Goal: Transaction & Acquisition: Book appointment/travel/reservation

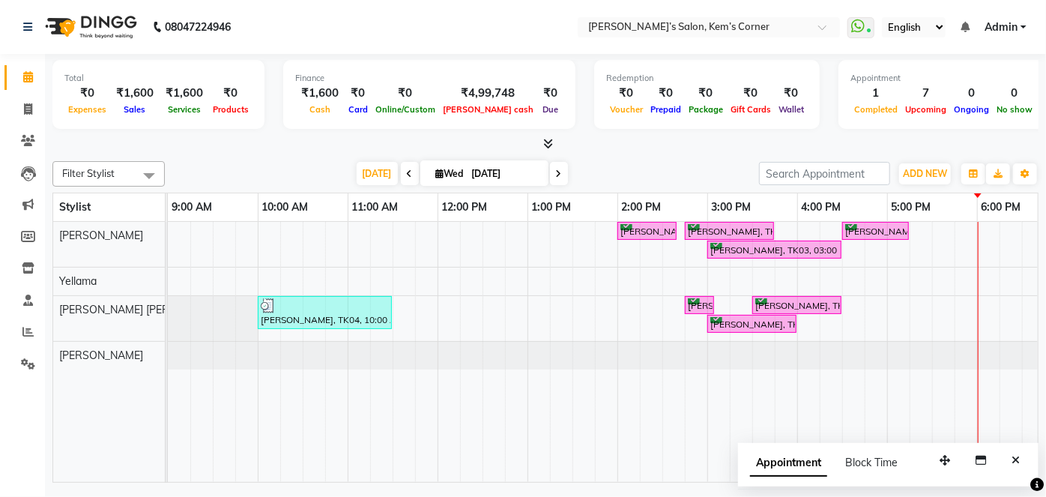
scroll to position [0, 298]
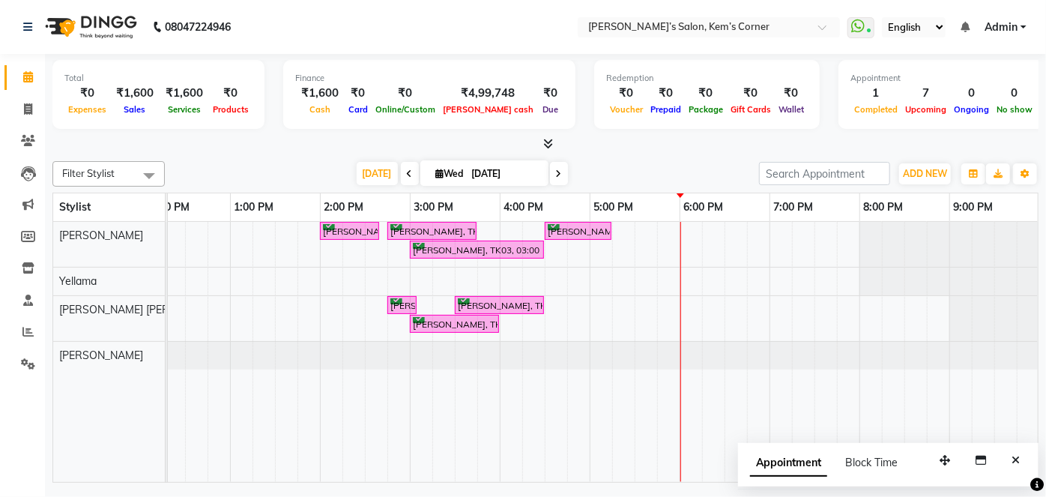
click at [552, 172] on span at bounding box center [559, 173] width 18 height 23
type input "[DATE]"
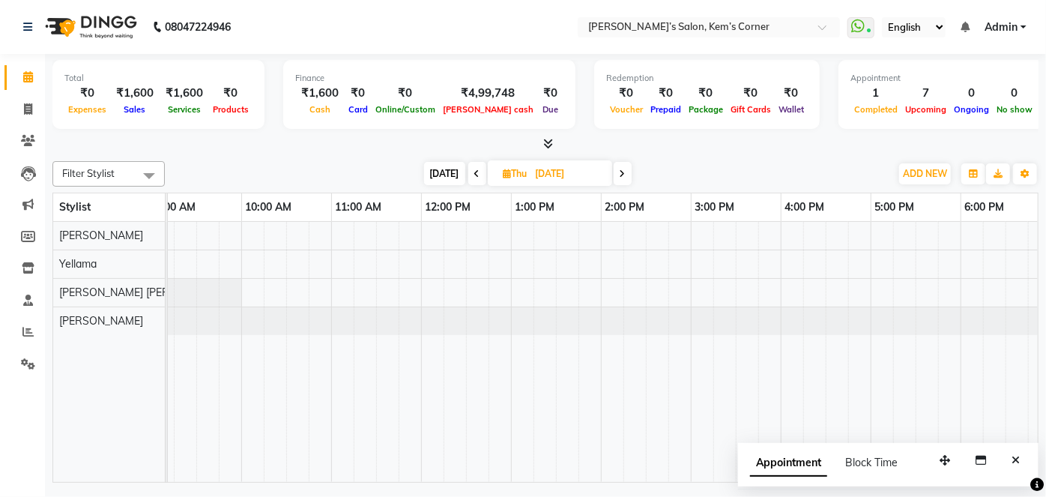
scroll to position [0, 0]
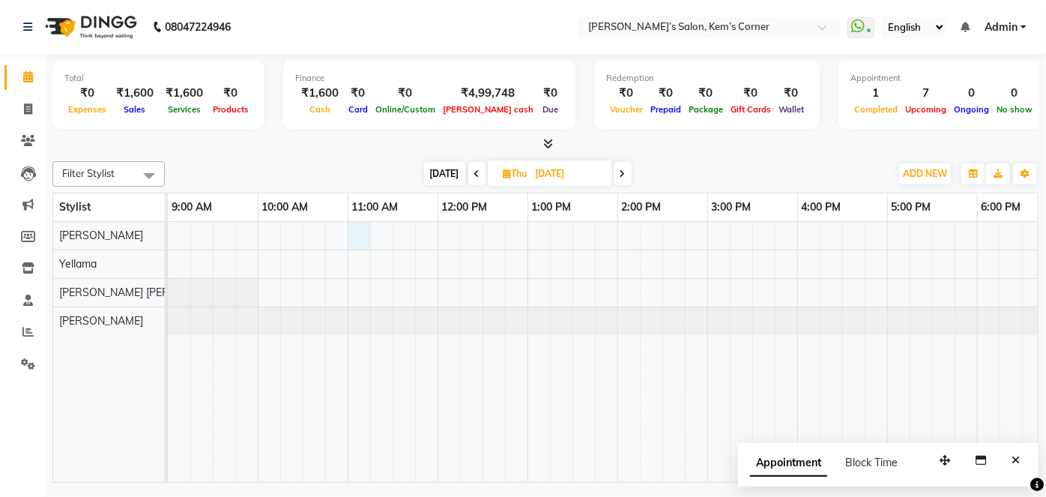
click at [358, 224] on div at bounding box center [752, 352] width 1169 height 260
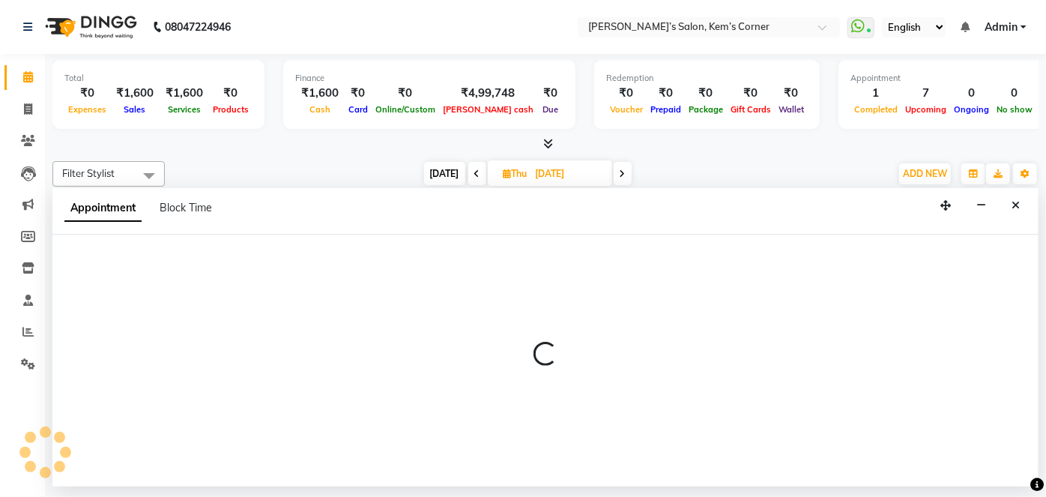
select select "50293"
select select "660"
select select "tentative"
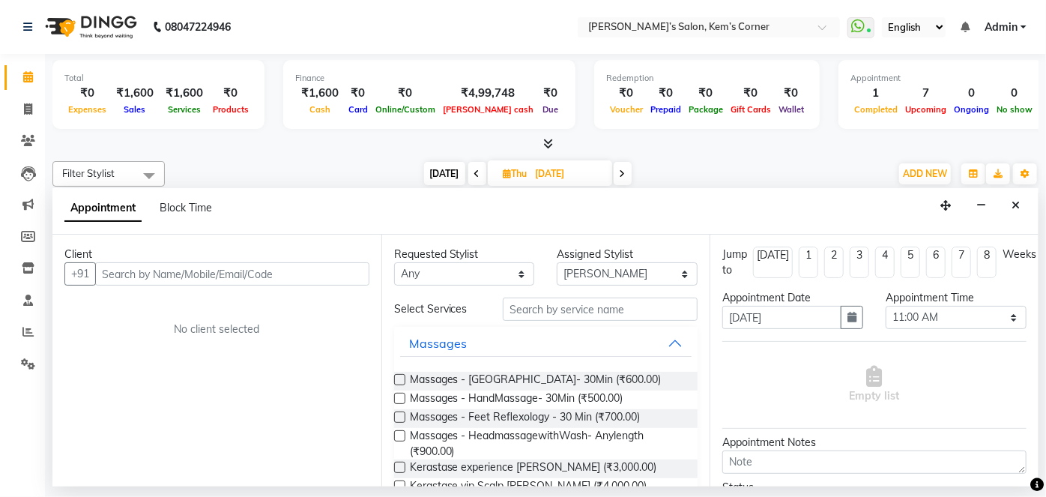
click at [316, 274] on input "text" at bounding box center [232, 273] width 274 height 23
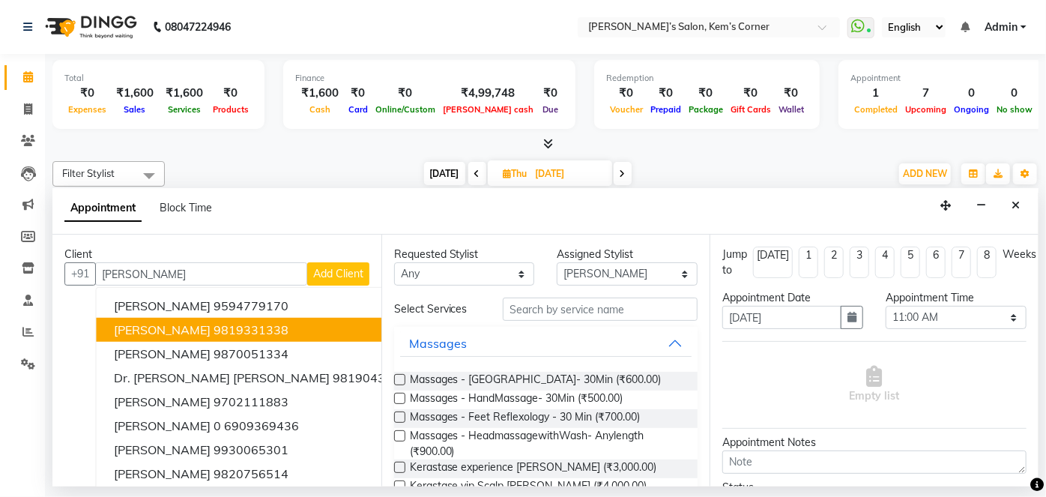
click at [172, 331] on span "[PERSON_NAME]" at bounding box center [162, 329] width 97 height 15
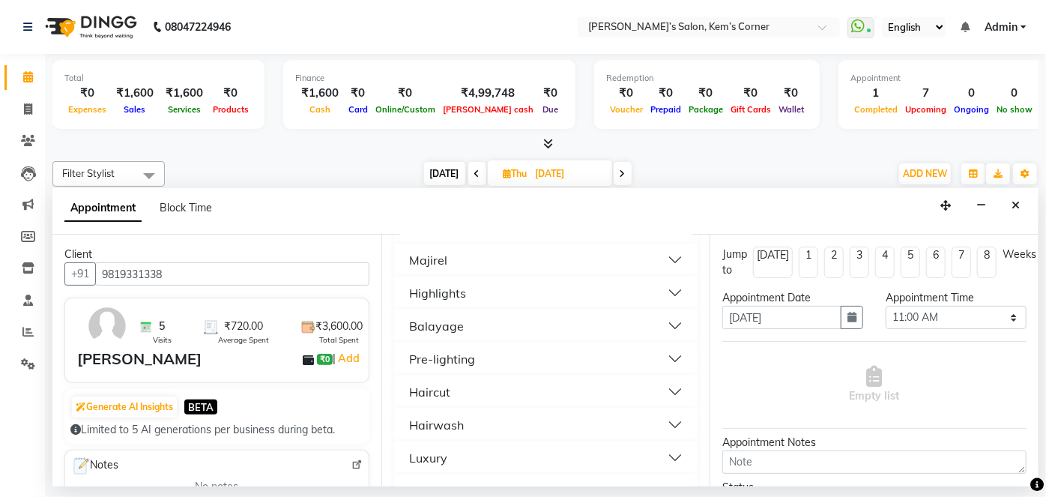
scroll to position [996, 0]
type input "9819331338"
click at [495, 379] on button "Haircut" at bounding box center [546, 392] width 292 height 27
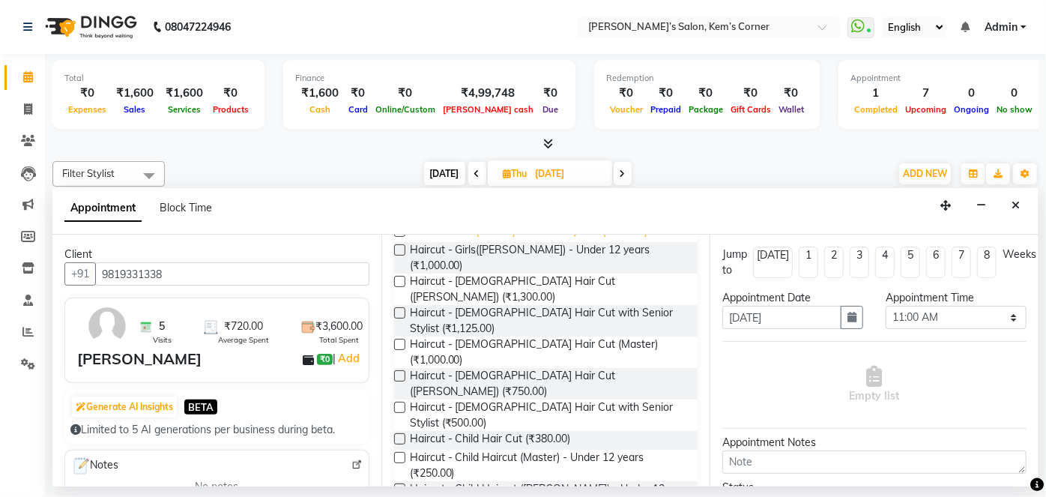
scroll to position [1215, 0]
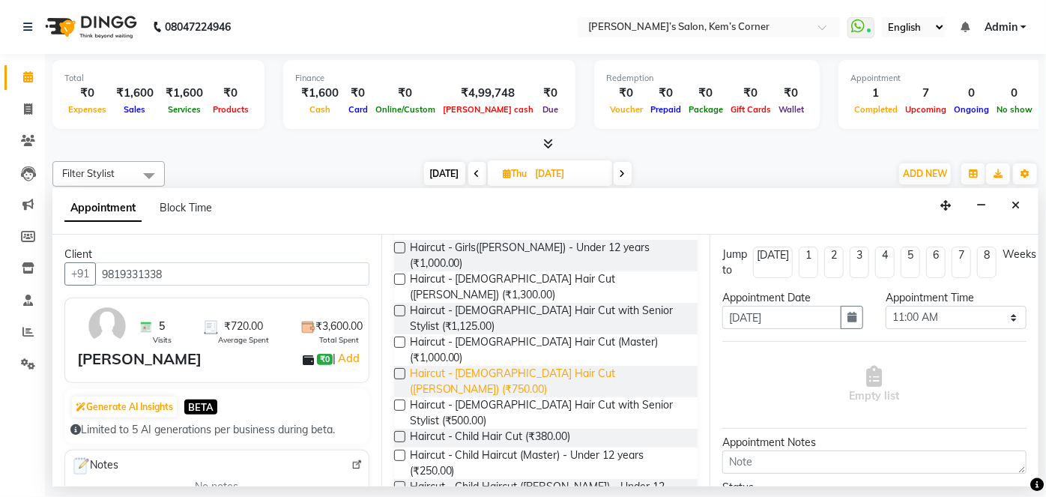
click at [507, 366] on span "Haircut - [DEMOGRAPHIC_DATA] Hair Cut ([PERSON_NAME]) (₹750.00)" at bounding box center [548, 381] width 277 height 31
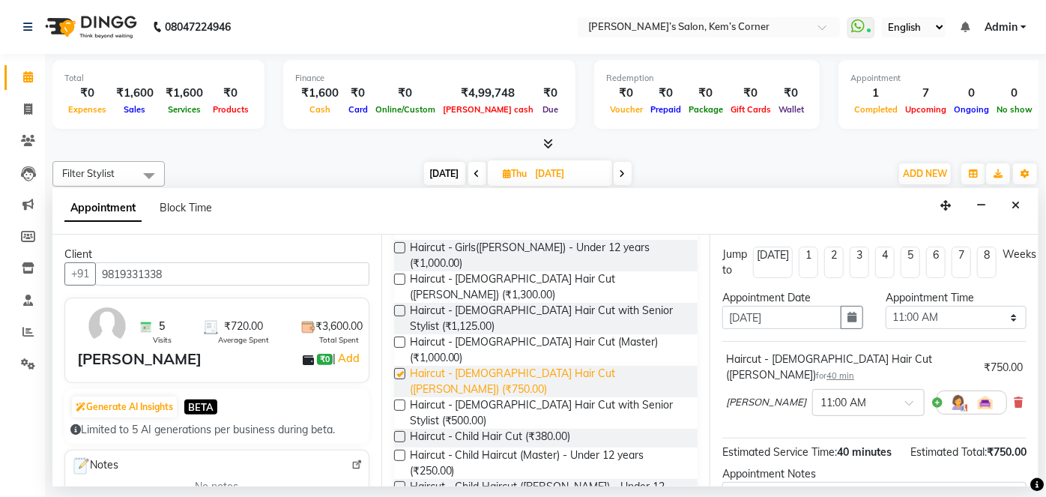
checkbox input "false"
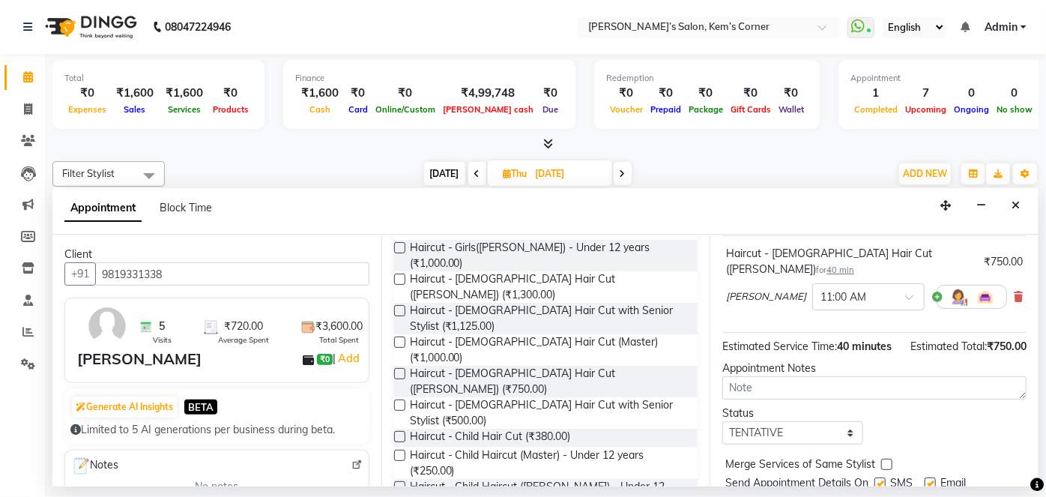
scroll to position [145, 0]
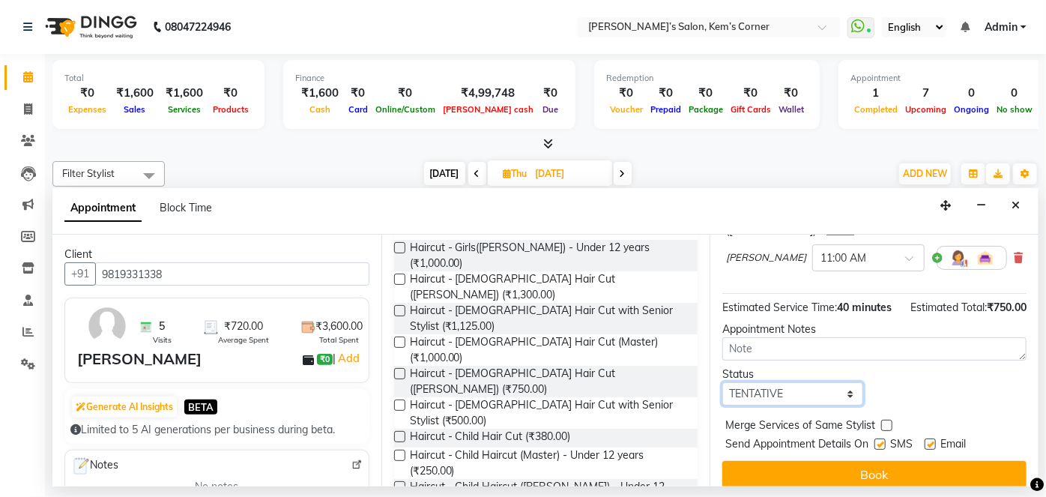
click at [846, 397] on select "Select TENTATIVE CONFIRM UPCOMING" at bounding box center [793, 393] width 141 height 23
select select "confirm booking"
click at [723, 382] on select "Select TENTATIVE CONFIRM UPCOMING" at bounding box center [793, 393] width 141 height 23
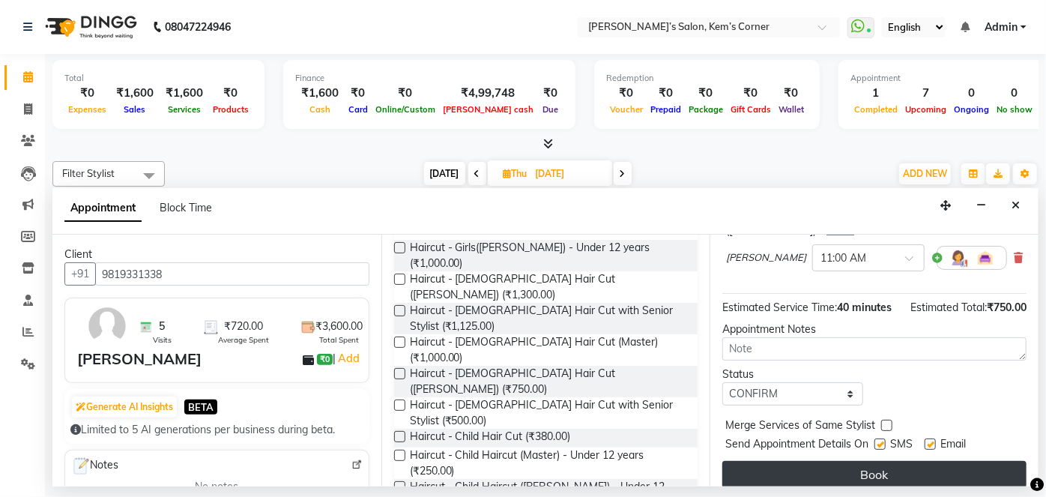
click at [809, 474] on button "Book" at bounding box center [875, 474] width 304 height 27
